Goal: Transaction & Acquisition: Purchase product/service

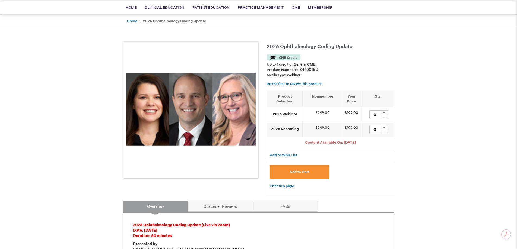
scroll to position [136, 0]
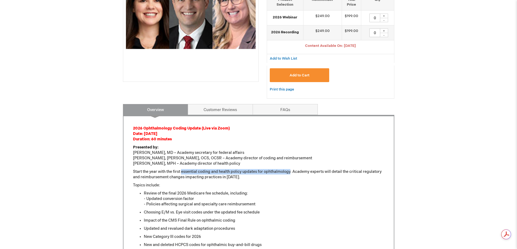
drag, startPoint x: 182, startPoint y: 171, endPoint x: 292, endPoint y: 171, distance: 109.4
click at [292, 171] on p "Start the year with the first essential coding and health policy updates for op…" at bounding box center [258, 174] width 251 height 11
drag, startPoint x: 173, startPoint y: 179, endPoint x: 239, endPoint y: 179, distance: 66.5
click at [239, 179] on p "Start the year with the first essential coding and health policy updates for op…" at bounding box center [258, 174] width 251 height 11
drag, startPoint x: 150, startPoint y: 205, endPoint x: 272, endPoint y: 204, distance: 121.9
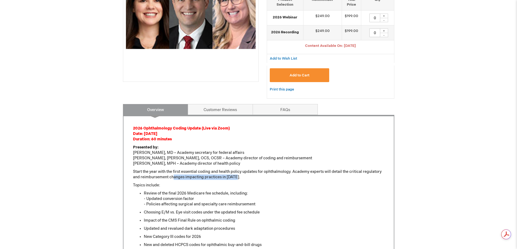
click at [272, 204] on li "Review of the final 2026 Medicare fee schedule, including: - Updated conversion…" at bounding box center [264, 199] width 240 height 16
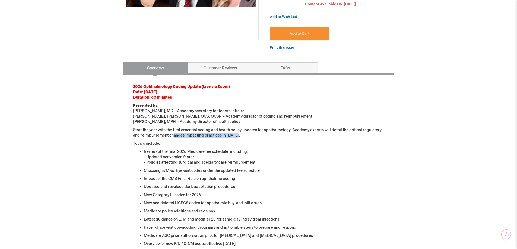
scroll to position [190, 0]
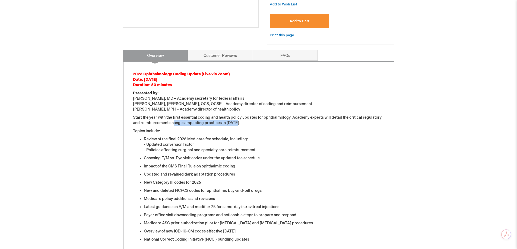
drag, startPoint x: 188, startPoint y: 160, endPoint x: 270, endPoint y: 159, distance: 82.0
click at [270, 159] on li "Choosing E/M vs. Eye visit codes under the updated fee schedule" at bounding box center [264, 158] width 240 height 5
drag, startPoint x: 144, startPoint y: 166, endPoint x: 241, endPoint y: 167, distance: 96.6
click at [241, 167] on li "Impact of the CMS Final Rule on ophthalmic coding" at bounding box center [264, 166] width 240 height 5
drag, startPoint x: 144, startPoint y: 174, endPoint x: 241, endPoint y: 174, distance: 96.9
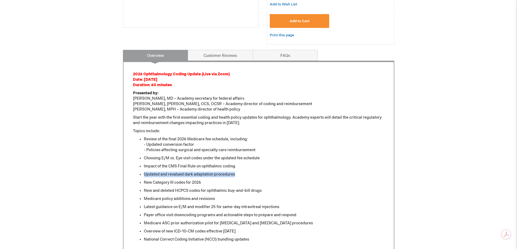
click at [241, 174] on li "Updated and revalued dark adaptation procedures" at bounding box center [264, 174] width 240 height 5
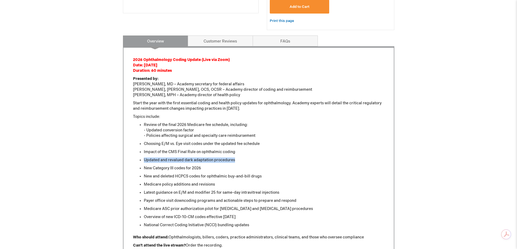
scroll to position [217, 0]
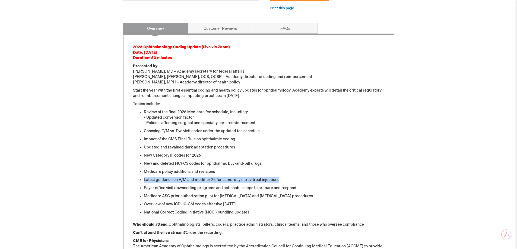
drag, startPoint x: 145, startPoint y: 179, endPoint x: 289, endPoint y: 177, distance: 144.4
click at [289, 177] on ul "Review of the final 2026 Medicare fee schedule, including: - Updated conversion…" at bounding box center [258, 163] width 251 height 106
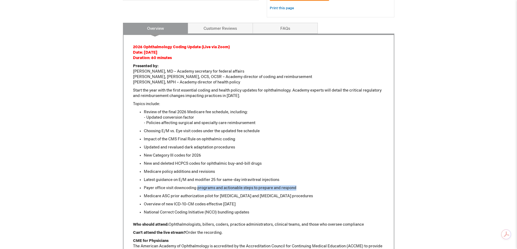
drag, startPoint x: 197, startPoint y: 188, endPoint x: 303, endPoint y: 189, distance: 105.6
click at [303, 189] on li "Payer office visit downcoding programs and actionable steps to prepare and resp…" at bounding box center [264, 188] width 240 height 5
drag, startPoint x: 144, startPoint y: 195, endPoint x: 312, endPoint y: 197, distance: 167.5
click at [312, 197] on li "Medicare ASC prior authorization pilot for botulinum toxin and blepharoplasty p…" at bounding box center [264, 196] width 240 height 5
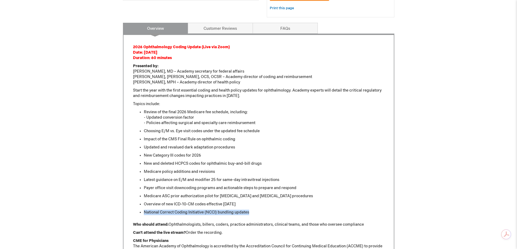
drag, startPoint x: 144, startPoint y: 213, endPoint x: 263, endPoint y: 210, distance: 118.4
click at [263, 210] on ul "Review of the final 2026 Medicare fee schedule, including: - Updated conversion…" at bounding box center [258, 163] width 251 height 106
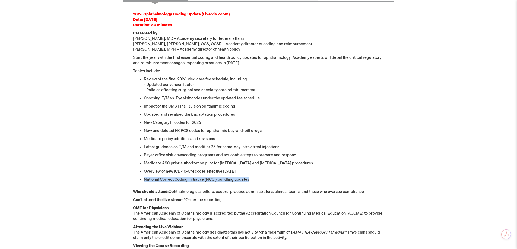
scroll to position [271, 0]
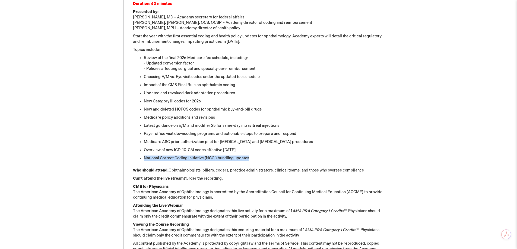
drag, startPoint x: 186, startPoint y: 178, endPoint x: 230, endPoint y: 176, distance: 43.7
click at [230, 176] on p "Can't attend the live stream? Order the recording." at bounding box center [258, 178] width 251 height 5
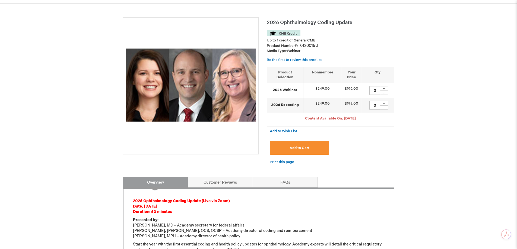
scroll to position [27, 0]
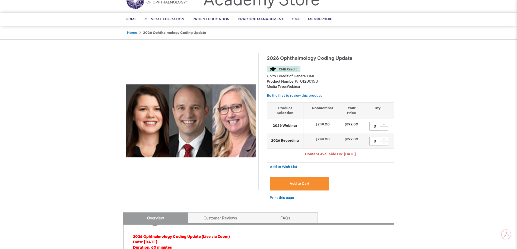
click at [386, 123] on div "+" at bounding box center [384, 124] width 8 height 5
type input "1"
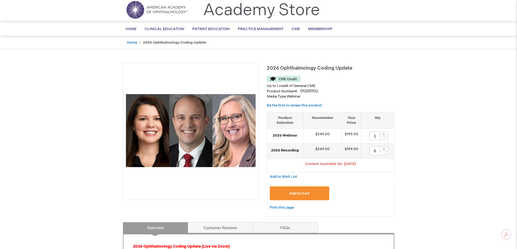
scroll to position [0, 0]
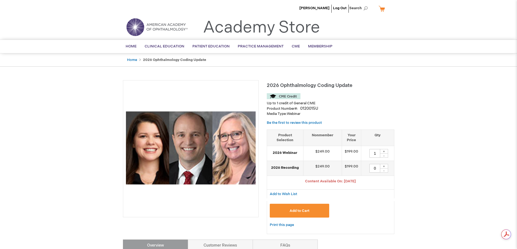
click at [312, 211] on button "Add to Cart" at bounding box center [300, 211] width 60 height 14
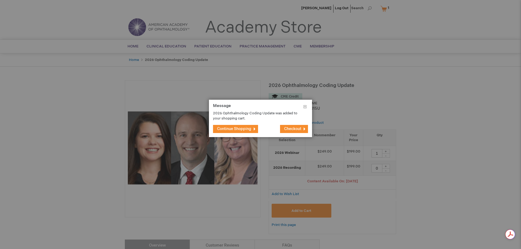
click at [236, 130] on span "Continue Shopping" at bounding box center [234, 129] width 34 height 5
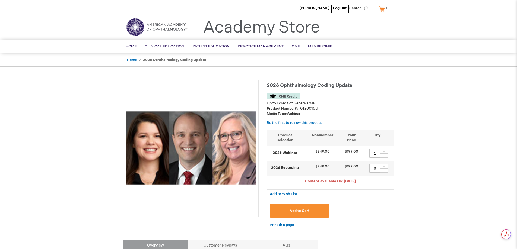
click at [381, 9] on link "My Cart 1 1 items" at bounding box center [384, 8] width 13 height 9
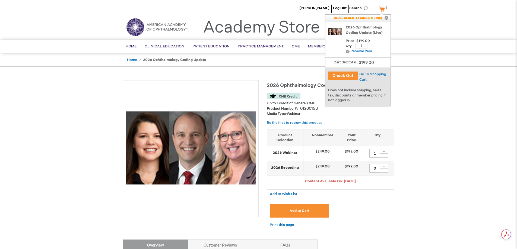
click at [349, 75] on button "Check Out" at bounding box center [343, 76] width 30 height 9
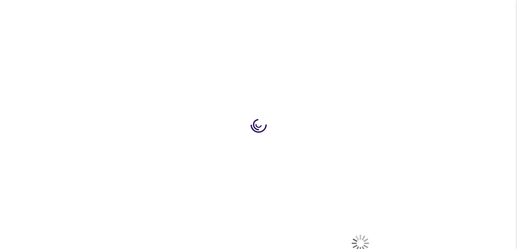
select select "US"
select select "61"
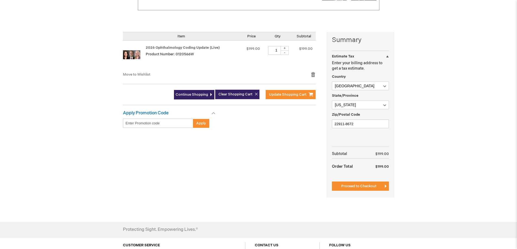
scroll to position [109, 0]
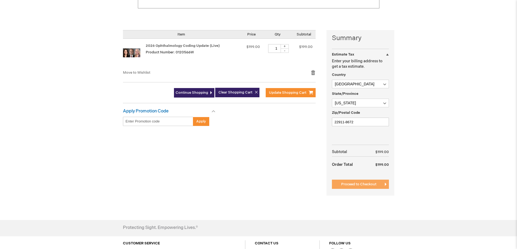
click at [349, 183] on span "Proceed to Checkout" at bounding box center [358, 184] width 35 height 4
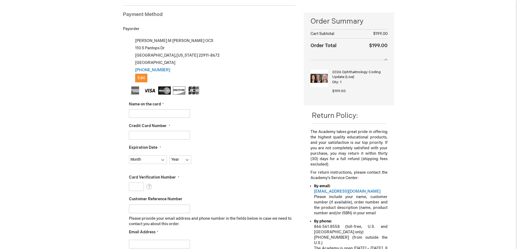
click at [145, 112] on input "Name on the card" at bounding box center [159, 113] width 61 height 9
type input "[PERSON_NAME]"
click at [154, 133] on input "Credit Card Number" at bounding box center [159, 135] width 61 height 9
type input "[CREDIT_CARD_NUMBER]"
click at [218, 133] on div "[CREDIT_CARD_NUMBER]" at bounding box center [212, 135] width 167 height 9
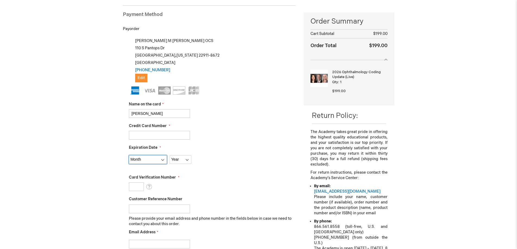
click at [148, 161] on select "Month [DATE] - [DATE] - [DATE] - [DATE] - [DATE] - [DATE] - [DATE] - [DATE] - […" at bounding box center [148, 160] width 38 height 9
select select "8"
click at [129, 156] on select "Month [DATE] - [DATE] - [DATE] - [DATE] - [DATE] - [DATE] - [DATE] - [DATE] - […" at bounding box center [148, 160] width 38 height 9
click at [186, 159] on select "Year [DATE] 2026 2027 2028 2029 2030 2031 2032 2033 2034 2035" at bounding box center [181, 160] width 22 height 9
select select "2029"
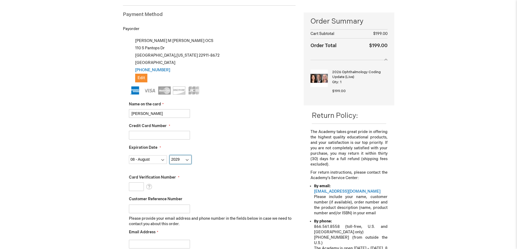
click at [170, 156] on select "Year [DATE] 2026 2027 2028 2029 2030 2031 2032 2033 2034 2035" at bounding box center [181, 160] width 22 height 9
click at [137, 188] on input "Card Verification Number" at bounding box center [136, 187] width 15 height 9
type input "7941"
click at [238, 181] on div "Card Verification Number 7941 What is this?" at bounding box center [212, 183] width 167 height 16
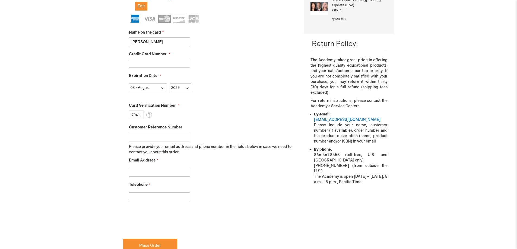
scroll to position [156, 0]
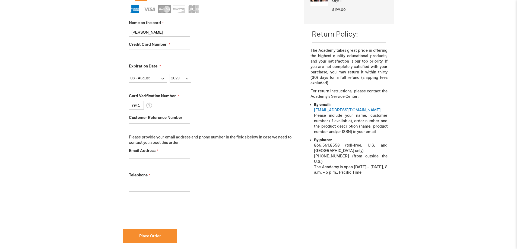
click at [158, 125] on input "Customer Reference Number" at bounding box center [159, 127] width 61 height 9
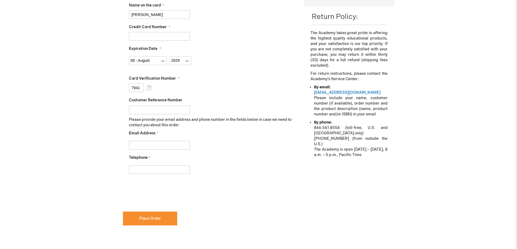
scroll to position [183, 0]
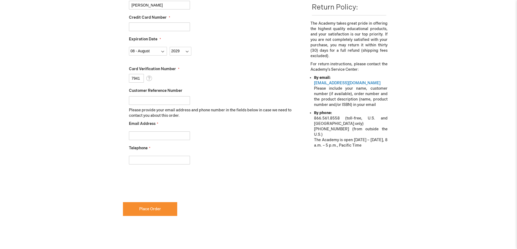
click at [168, 136] on input "Email Address" at bounding box center [159, 136] width 61 height 9
type input "[EMAIL_ADDRESS][DOMAIN_NAME]"
type input "4343902674"
checkbox input "true"
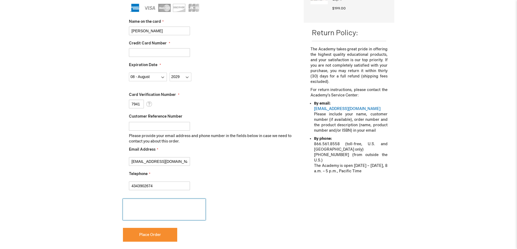
scroll to position [163, 0]
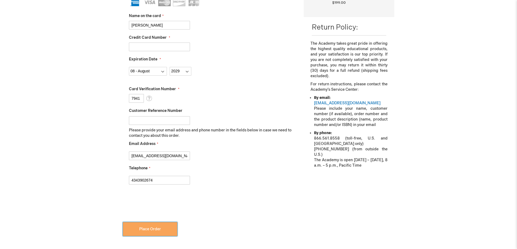
drag, startPoint x: 159, startPoint y: 232, endPoint x: 168, endPoint y: 227, distance: 10.3
click at [159, 232] on button "Place Order" at bounding box center [150, 230] width 54 height 14
